Goal: Transaction & Acquisition: Purchase product/service

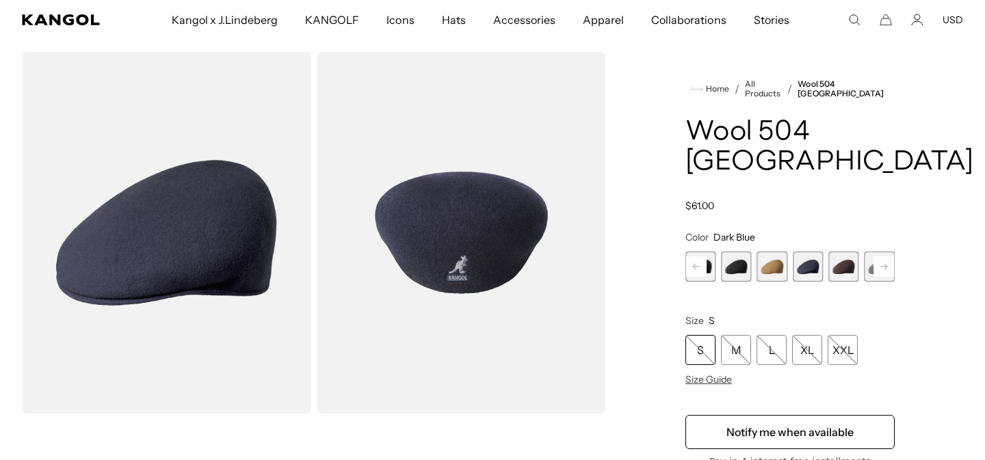
scroll to position [51, 0]
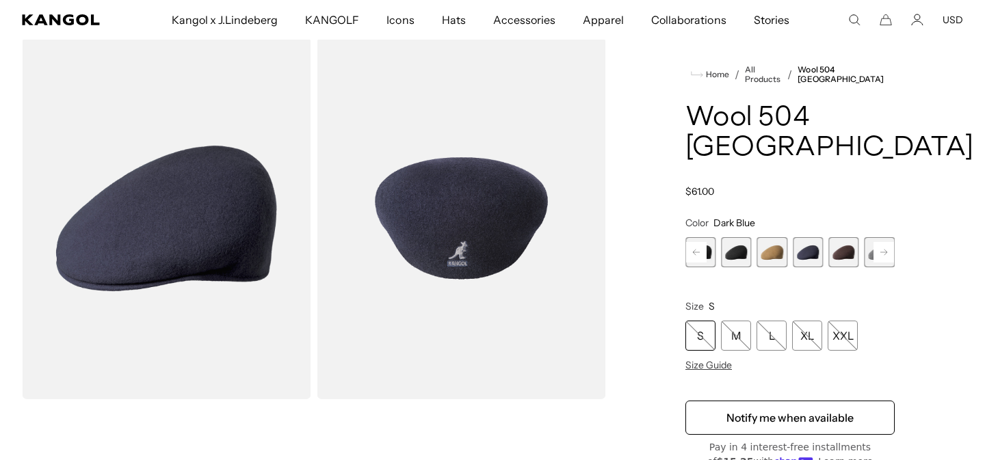
click at [881, 242] on rect at bounding box center [883, 252] width 21 height 21
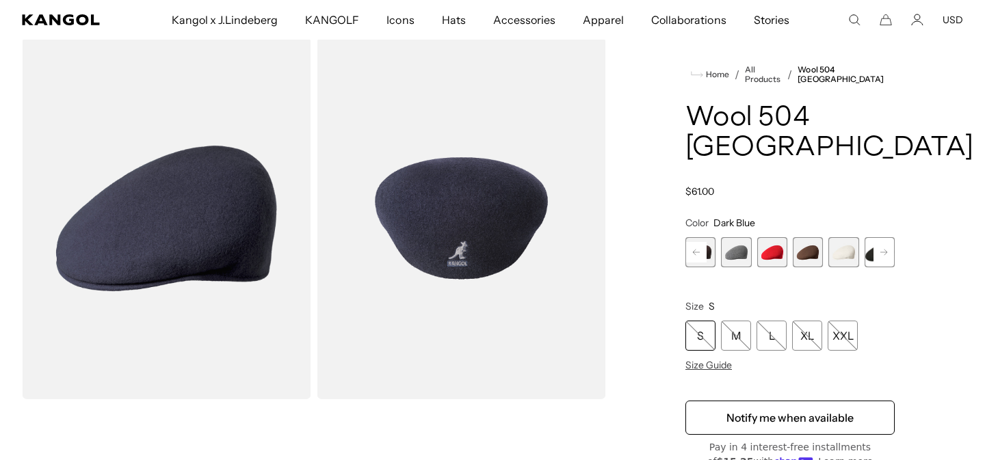
click at [881, 242] on rect at bounding box center [883, 252] width 21 height 21
click at [878, 237] on span "12 of 12" at bounding box center [879, 252] width 30 height 30
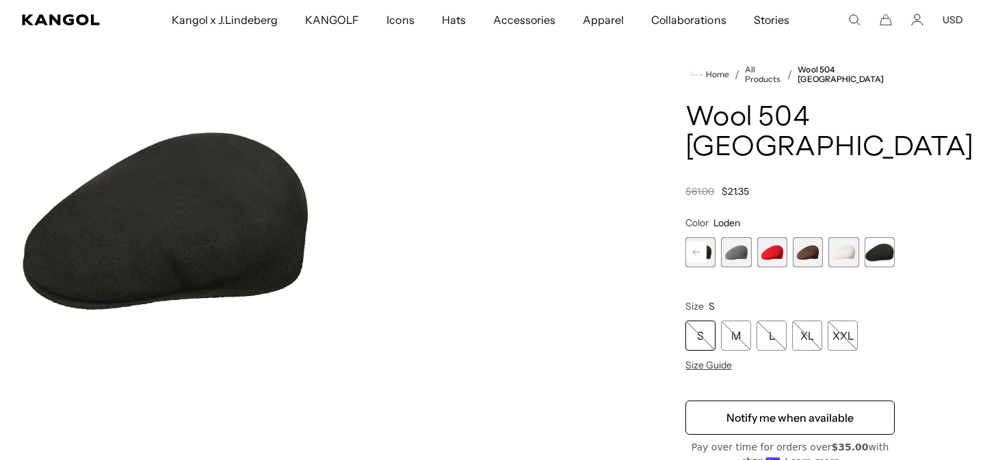
scroll to position [0, 282]
click at [844, 237] on span "11 of 12" at bounding box center [843, 252] width 30 height 30
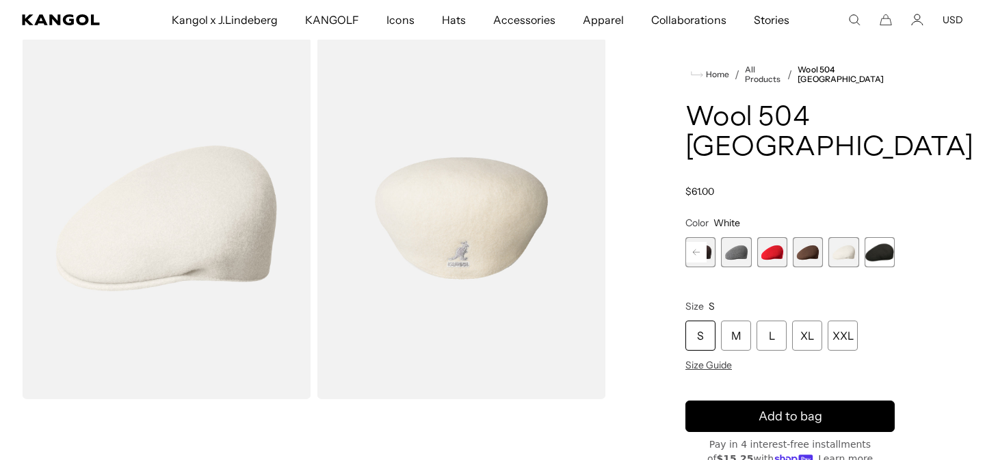
click at [775, 237] on span "9 of 12" at bounding box center [772, 252] width 30 height 30
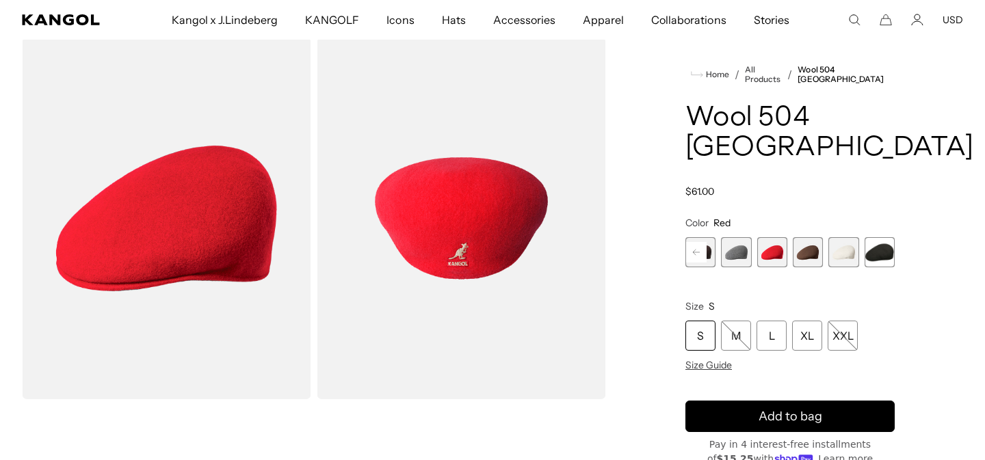
click at [696, 242] on rect at bounding box center [696, 252] width 21 height 21
click at [733, 237] on span "7 of 12" at bounding box center [736, 252] width 30 height 30
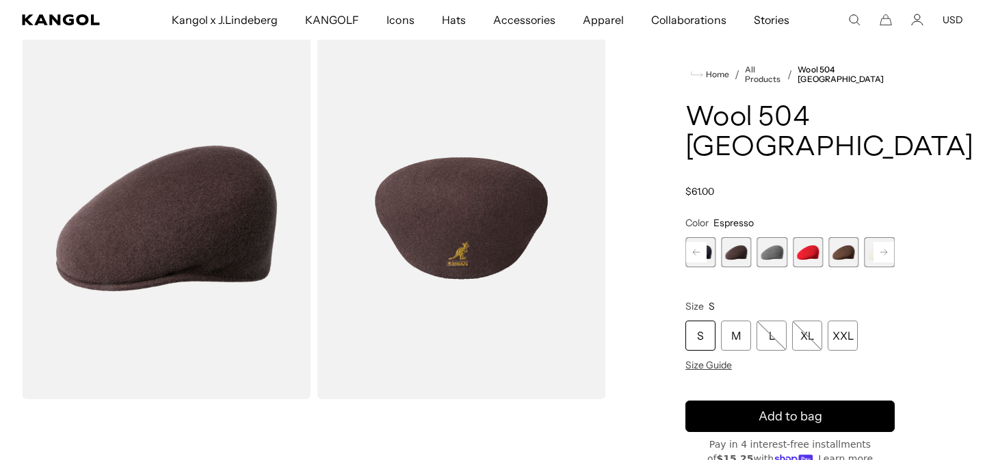
scroll to position [0, 282]
click at [694, 242] on rect at bounding box center [696, 252] width 21 height 21
click at [743, 237] on span "6 of 12" at bounding box center [736, 252] width 30 height 30
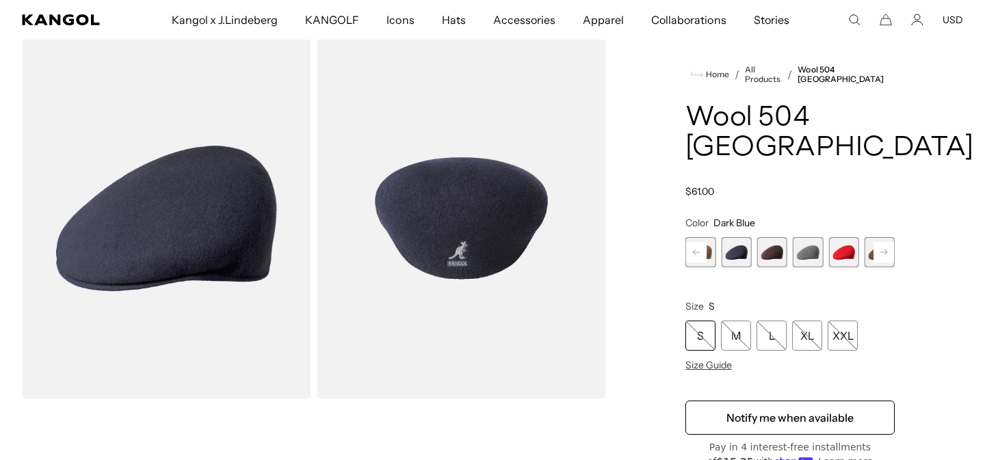
click at [693, 242] on rect at bounding box center [696, 252] width 21 height 21
click at [801, 237] on span "5 of 12" at bounding box center [807, 252] width 30 height 30
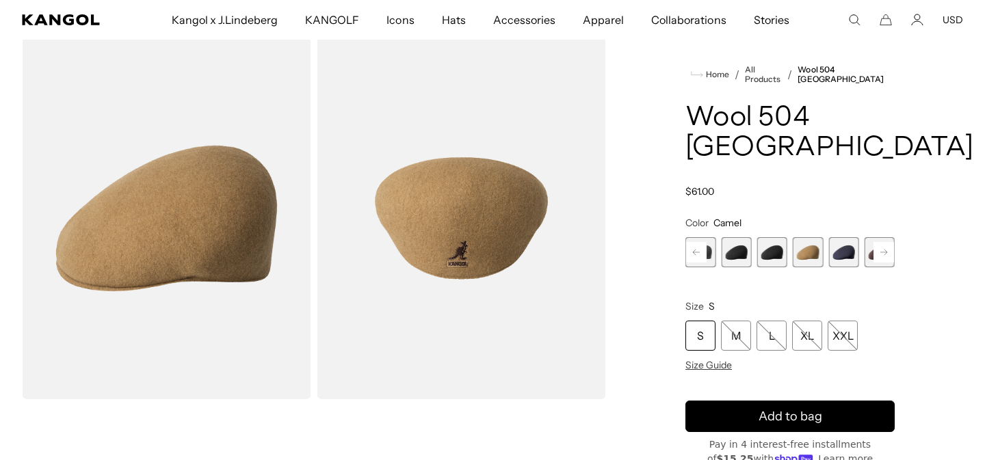
click at [694, 242] on rect at bounding box center [696, 252] width 21 height 21
click at [693, 242] on rect at bounding box center [696, 252] width 21 height 21
click at [693, 237] on div "Previous Next Vino Variant sold out or unavailable Dark Flannel Variant sold ou…" at bounding box center [789, 252] width 209 height 30
click at [693, 237] on span "1 of 12" at bounding box center [700, 252] width 30 height 30
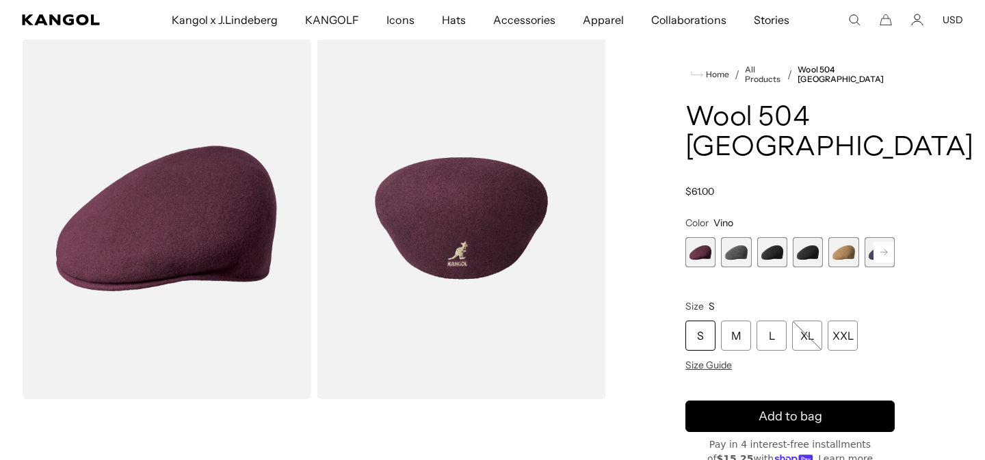
click at [740, 237] on span "2 of 12" at bounding box center [736, 252] width 30 height 30
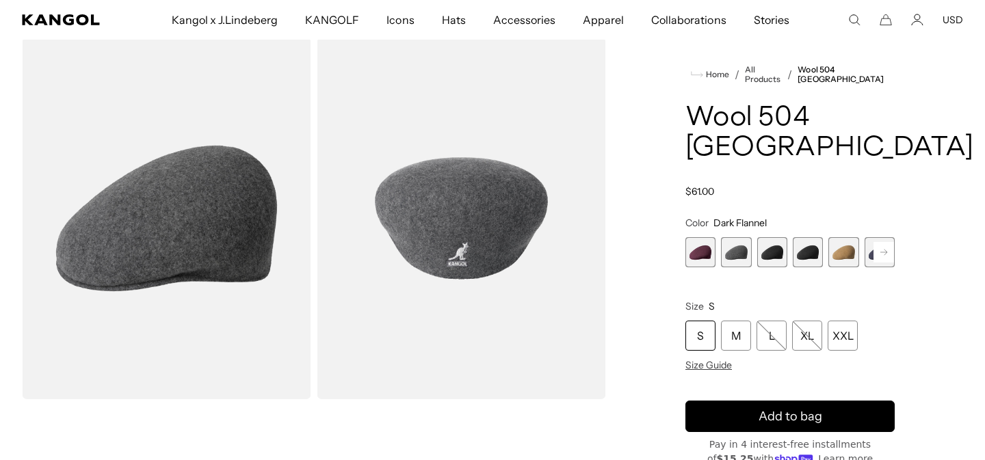
click at [809, 237] on span "4 of 12" at bounding box center [807, 252] width 30 height 30
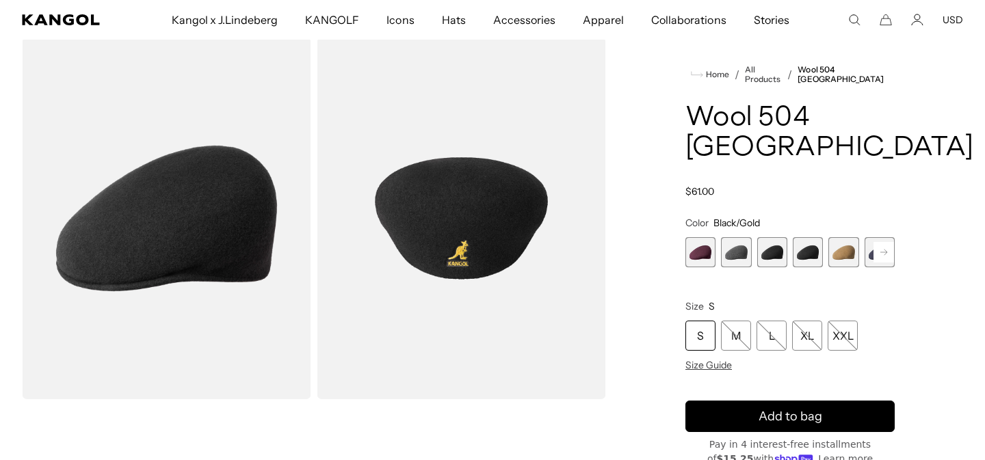
click at [762, 237] on span "3 of 12" at bounding box center [772, 252] width 30 height 30
click at [714, 359] on span "Size Guide" at bounding box center [708, 365] width 46 height 12
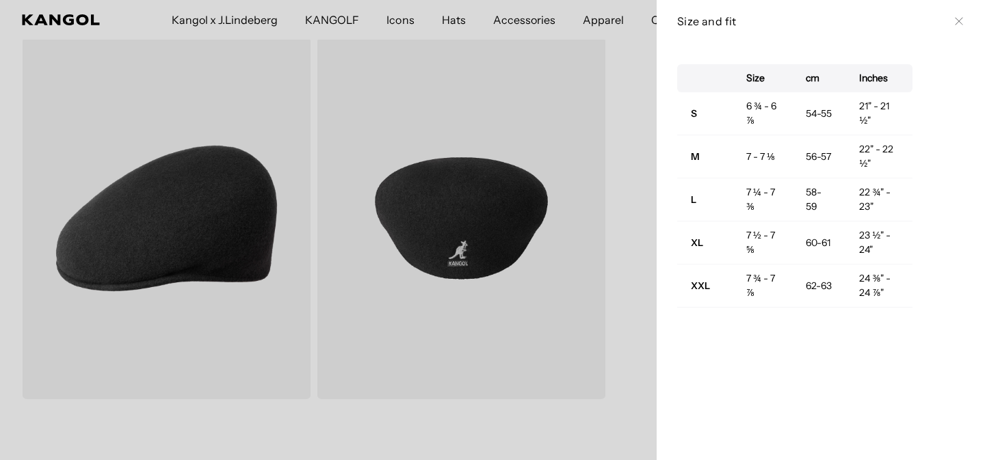
scroll to position [0, 282]
click at [252, 20] on div at bounding box center [492, 230] width 985 height 460
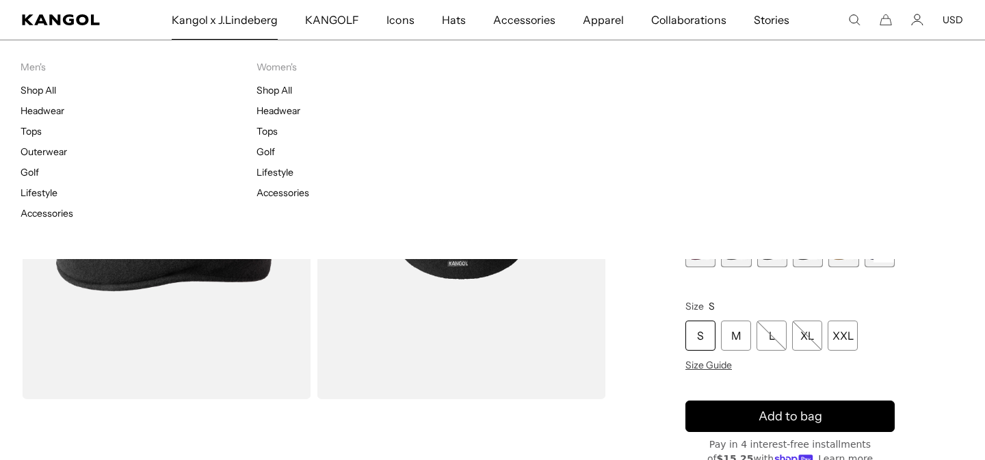
click at [252, 21] on span "Kangol x J.Lindeberg" at bounding box center [225, 20] width 107 height 40
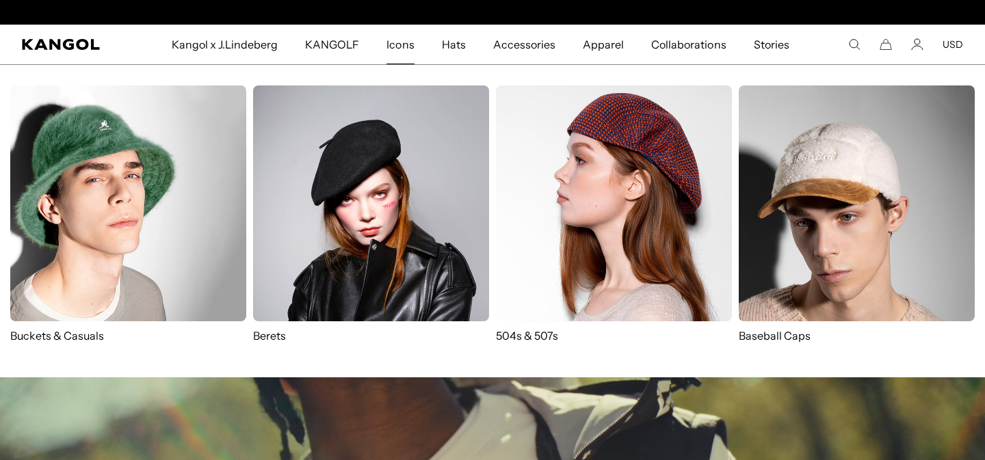
scroll to position [0, 282]
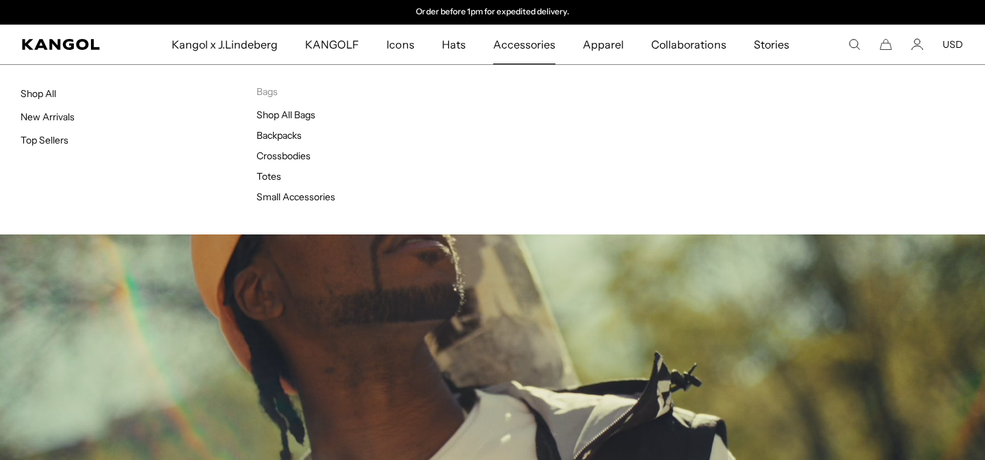
click at [502, 44] on span "Accessories" at bounding box center [524, 45] width 62 height 40
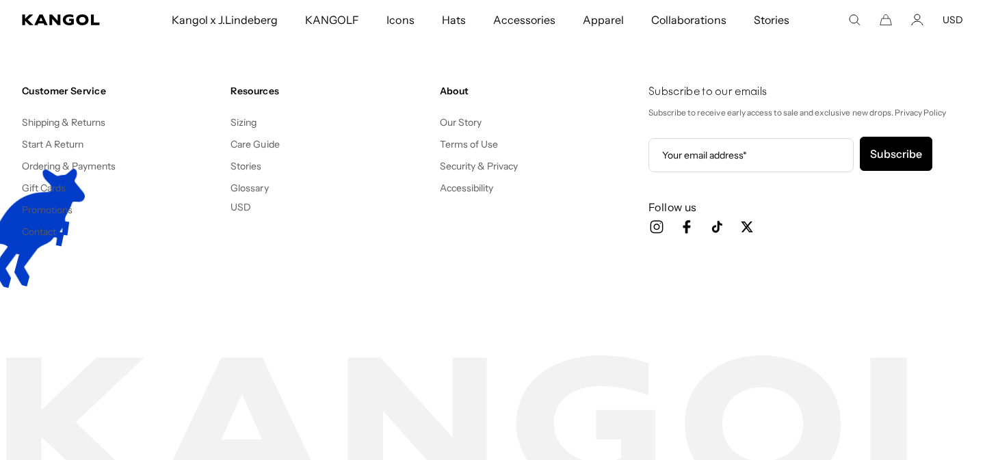
scroll to position [2674, 0]
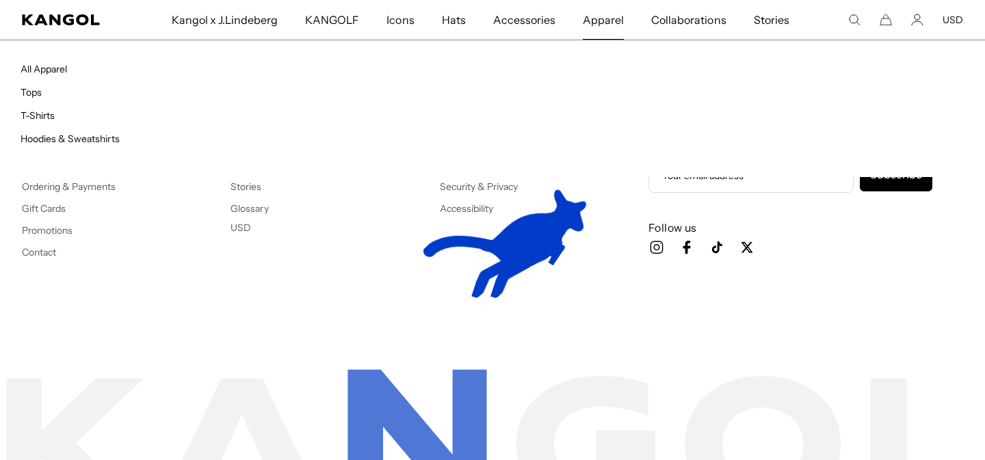
click at [612, 21] on span "Apparel" at bounding box center [602, 20] width 41 height 40
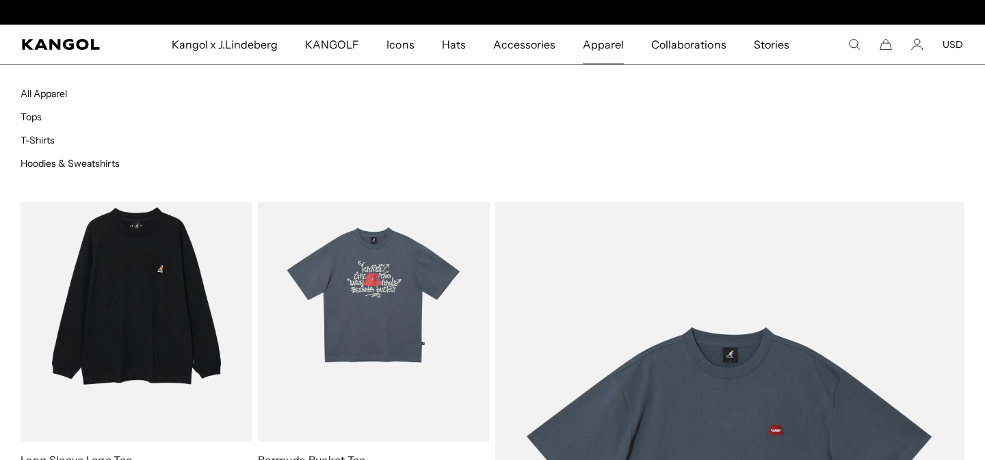
scroll to position [0, 282]
click at [38, 138] on link "T-Shirts" at bounding box center [38, 140] width 34 height 12
